Goal: Transaction & Acquisition: Purchase product/service

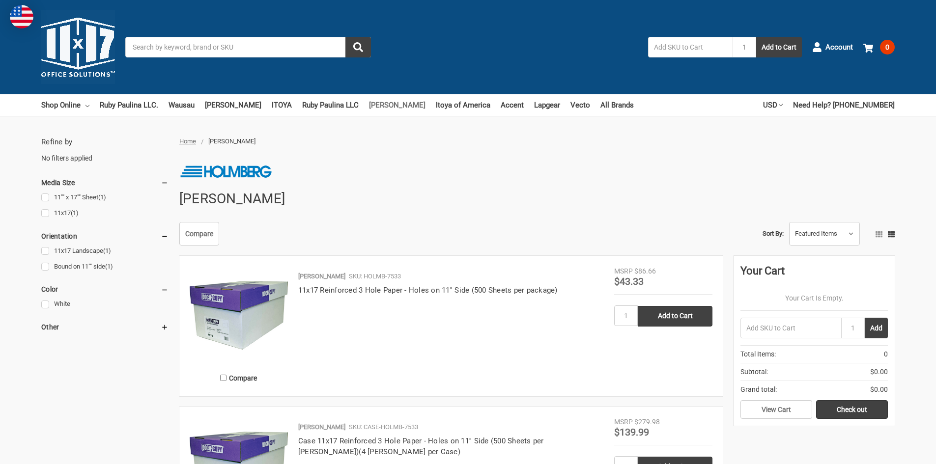
click at [373, 102] on link "[PERSON_NAME]" at bounding box center [397, 105] width 56 height 22
click at [666, 48] on input "text" at bounding box center [690, 47] width 84 height 21
type input "8"
click at [142, 43] on input "Search" at bounding box center [248, 47] width 246 height 21
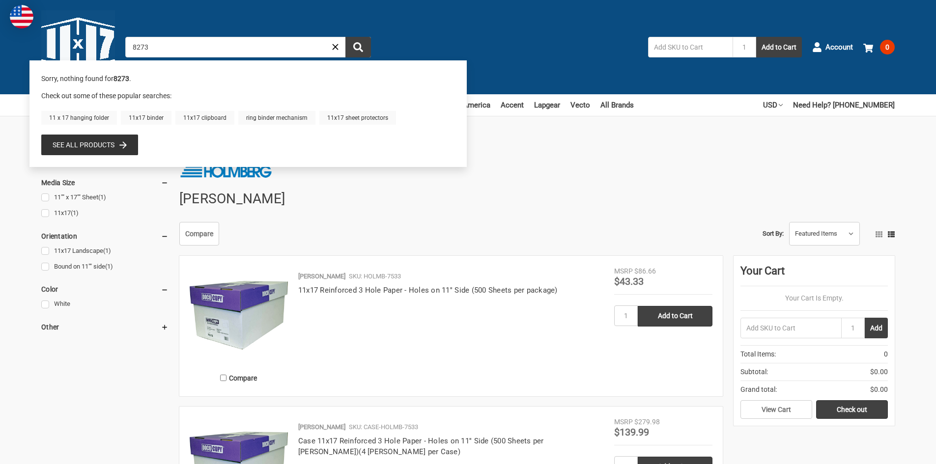
type input "8273"
click at [85, 146] on link "See all products" at bounding box center [90, 144] width 74 height 11
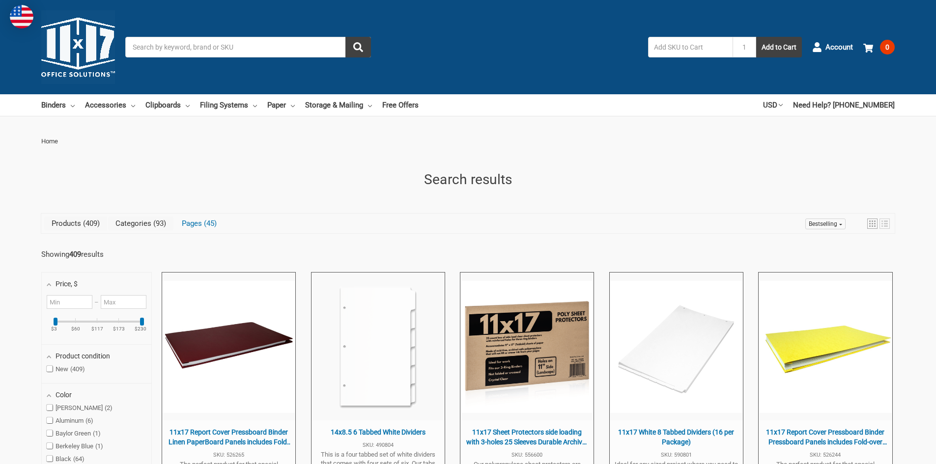
click at [132, 222] on link "Categories 93" at bounding box center [140, 224] width 65 height 14
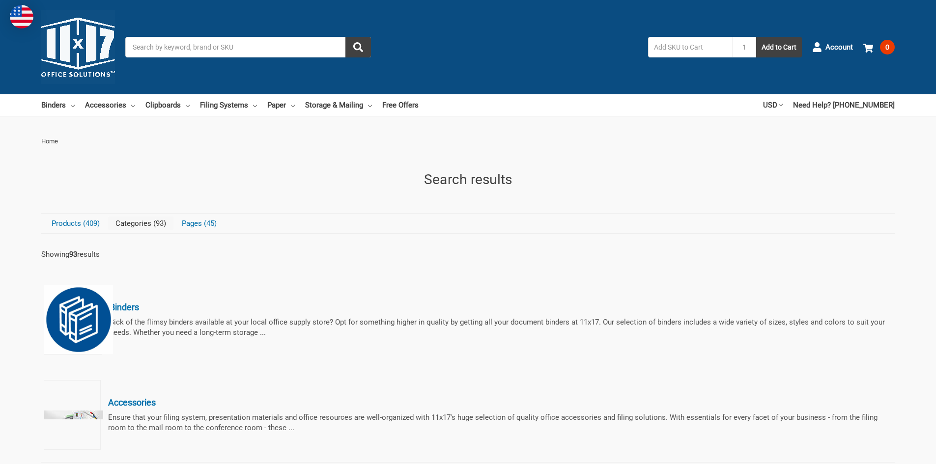
click at [143, 49] on input "Search" at bounding box center [248, 47] width 246 height 21
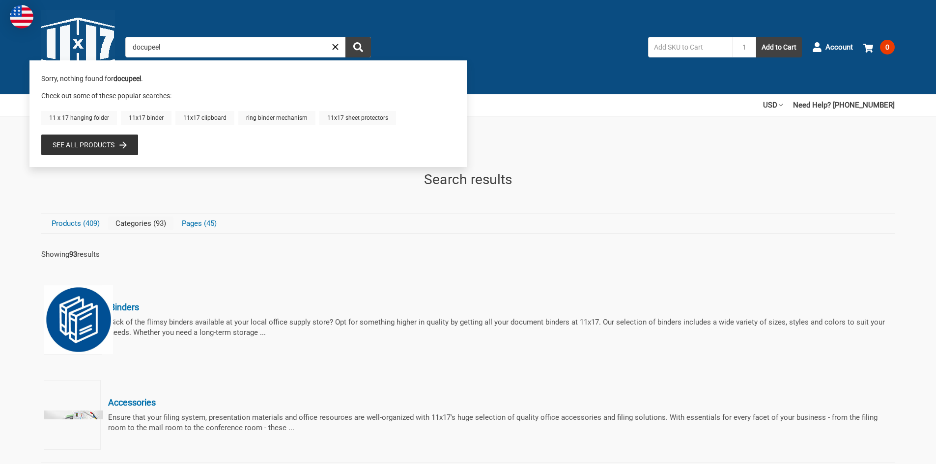
type input "docupeel"
click at [85, 145] on link "See all products" at bounding box center [90, 144] width 74 height 11
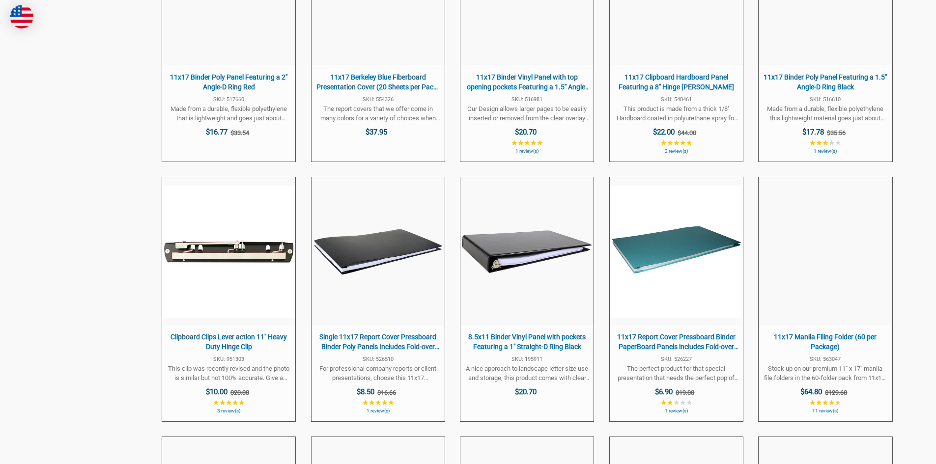
scroll to position [1916, 0]
